Goal: Transaction & Acquisition: Obtain resource

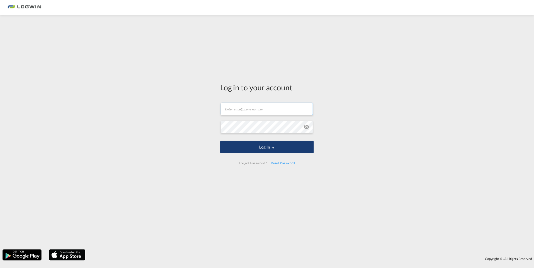
type input "[PERSON_NAME][EMAIL_ADDRESS][PERSON_NAME][DOMAIN_NAME]"
click at [264, 149] on button "Log In" at bounding box center [266, 147] width 93 height 13
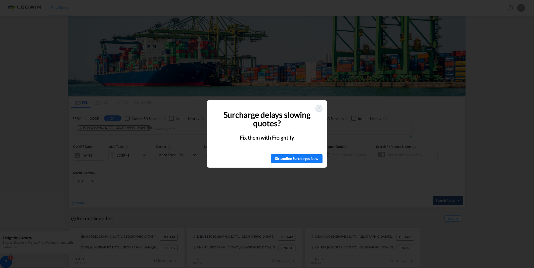
click at [318, 111] on div at bounding box center [318, 108] width 7 height 7
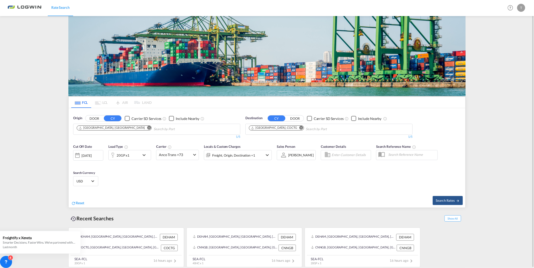
click at [299, 128] on md-icon "Remove" at bounding box center [301, 128] width 4 height 4
click at [275, 130] on input "Chips input." at bounding box center [273, 129] width 48 height 8
type input "[GEOGRAPHIC_DATA]"
click at [275, 153] on div "[GEOGRAPHIC_DATA] , [GEOGRAPHIC_DATA] [GEOGRAPHIC_DATA] CAMTR" at bounding box center [287, 161] width 95 height 18
click at [146, 154] on md-icon "icon-chevron-down" at bounding box center [145, 155] width 9 height 6
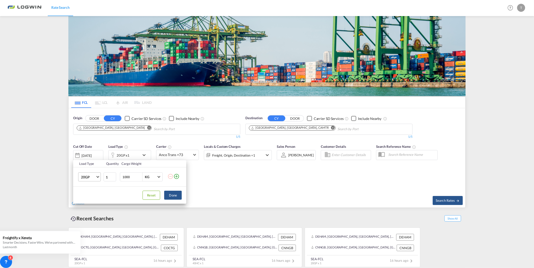
click at [96, 178] on md-select-value "20GP" at bounding box center [90, 177] width 20 height 9
click at [91, 192] on md-option "40GP" at bounding box center [94, 189] width 34 height 12
click at [178, 194] on button "Done" at bounding box center [173, 195] width 18 height 9
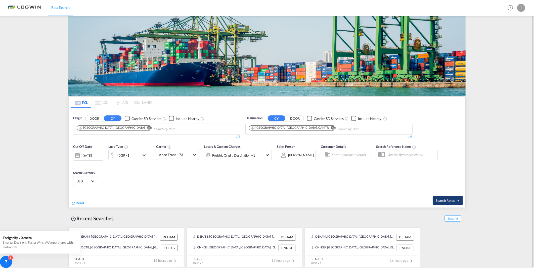
click at [441, 201] on span "Search Rates" at bounding box center [447, 201] width 24 height 4
type input "DEHAM to CAMTR / [DATE]"
click at [118, 124] on md-chips-wrap "[GEOGRAPHIC_DATA], DEBRV" at bounding box center [129, 128] width 107 height 9
click at [127, 128] on md-icon "Remove" at bounding box center [129, 128] width 4 height 4
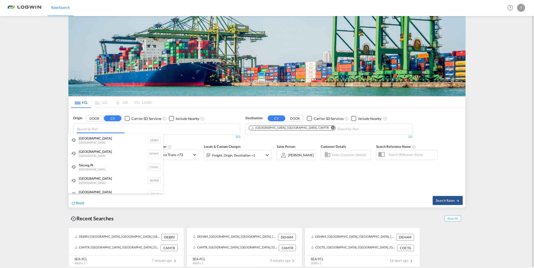
click at [115, 129] on body "Rate Search Rate Search Help Resources Product Release T My Profile Logout FCL …" at bounding box center [267, 134] width 534 height 268
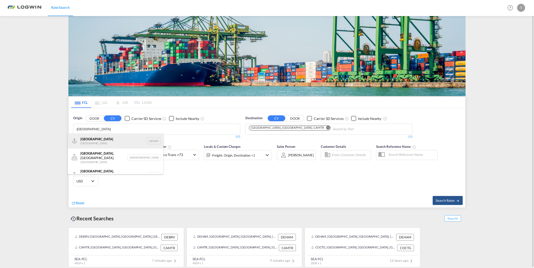
type input "hamburg"
click at [112, 141] on div "Hamburg Germany DEHAM" at bounding box center [115, 141] width 95 height 15
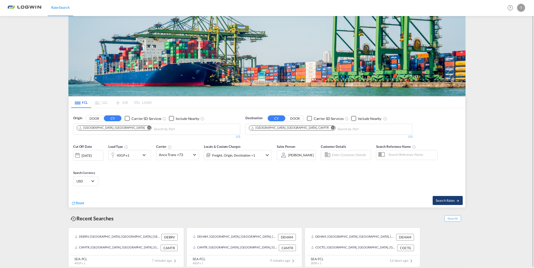
click at [445, 203] on button "Search Rates" at bounding box center [447, 200] width 30 height 9
type input "DEHAM to CAMTR / [DATE]"
